Goal: Task Accomplishment & Management: Use online tool/utility

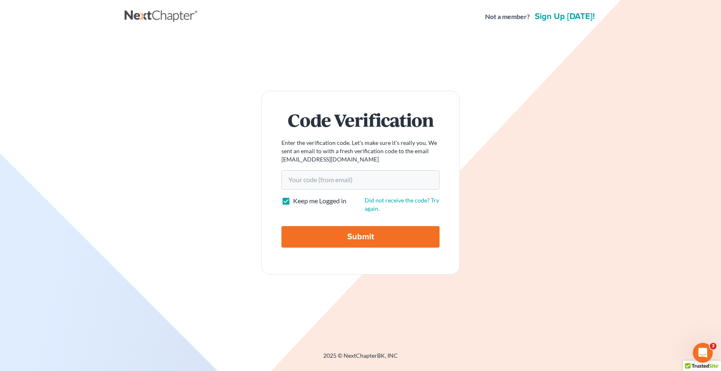
click at [115, 222] on main "Code Verification Enter the verification code. Let's make sure it's really you.…" at bounding box center [360, 182] width 721 height 299
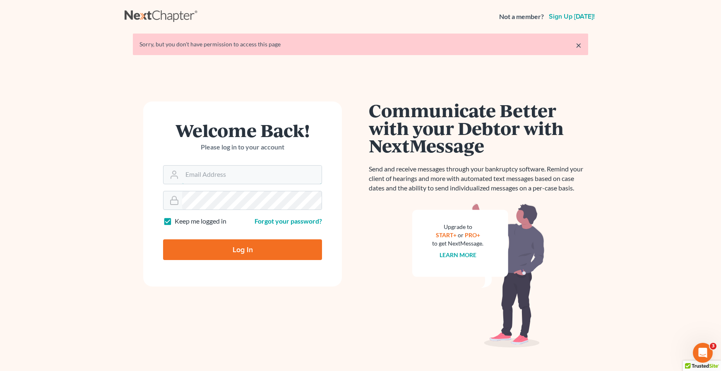
type input "[EMAIL_ADDRESS][DOMAIN_NAME]"
click at [251, 248] on input "Log In" at bounding box center [242, 249] width 159 height 21
type input "Thinking..."
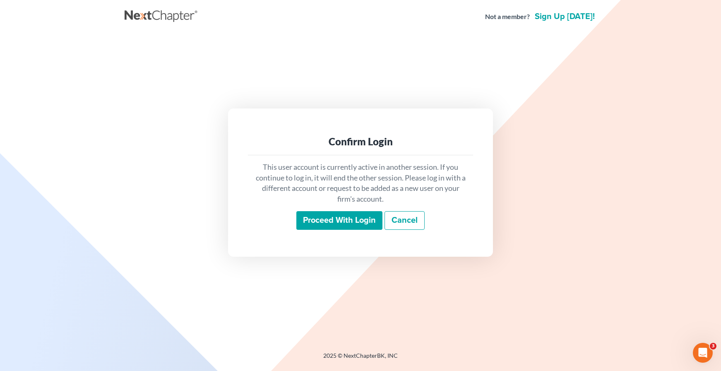
click at [321, 217] on input "Proceed with login" at bounding box center [339, 220] width 86 height 19
